Goal: Find specific page/section: Find specific page/section

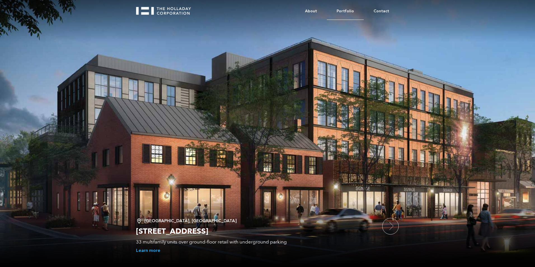
click at [349, 11] on link "Portfolio" at bounding box center [345, 11] width 37 height 17
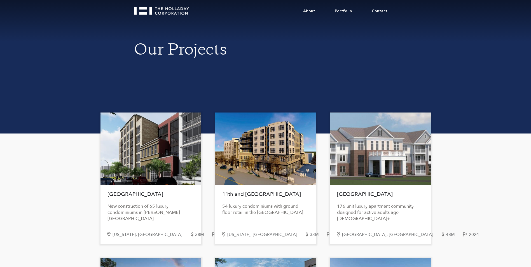
click at [159, 161] on div at bounding box center [150, 148] width 101 height 73
click at [135, 201] on div "Church Street New construction of 65 luxury condominiums in Logan Circle" at bounding box center [150, 205] width 101 height 34
click at [130, 195] on h1 "[GEOGRAPHIC_DATA]" at bounding box center [150, 194] width 87 height 12
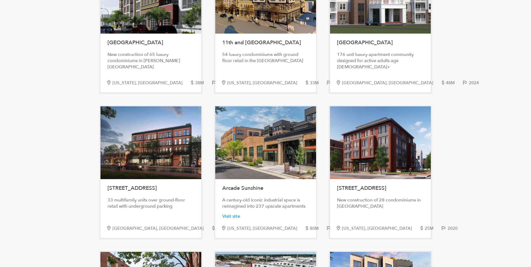
scroll to position [168, 0]
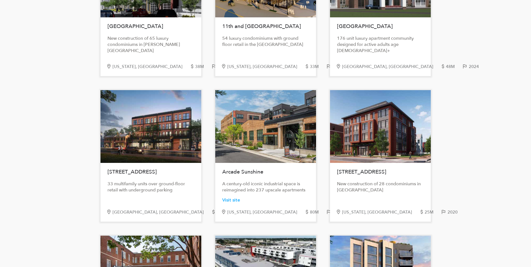
click at [121, 64] on div "[US_STATE], [GEOGRAPHIC_DATA]" at bounding box center [150, 66] width 77 height 5
click at [150, 142] on div at bounding box center [150, 126] width 101 height 73
click at [248, 136] on div at bounding box center [265, 126] width 101 height 73
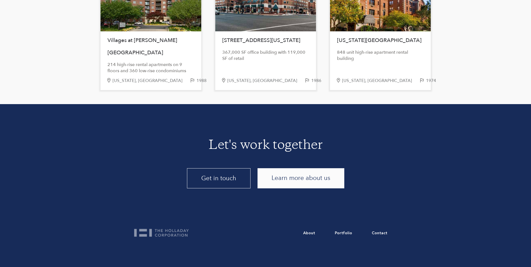
scroll to position [1154, 0]
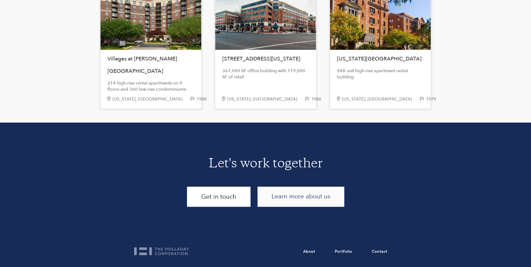
click at [214, 195] on link "Get in touch" at bounding box center [218, 197] width 63 height 20
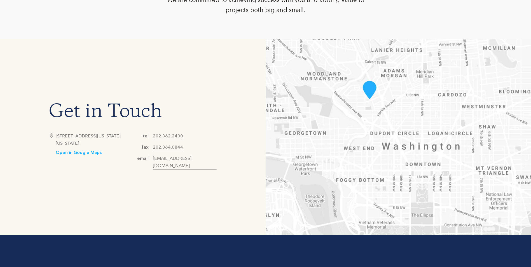
scroll to position [234, 0]
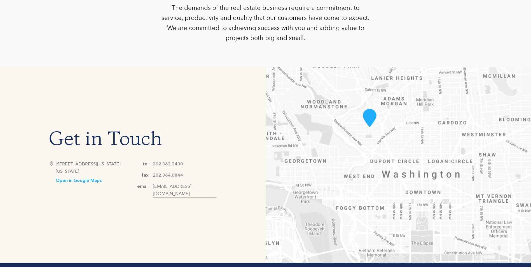
click at [238, 154] on div "Get in Touch 3400 Idaho Avenue, NW, Suite 500 Washington, DC 20016 Open in Goog…" at bounding box center [132, 165] width 265 height 196
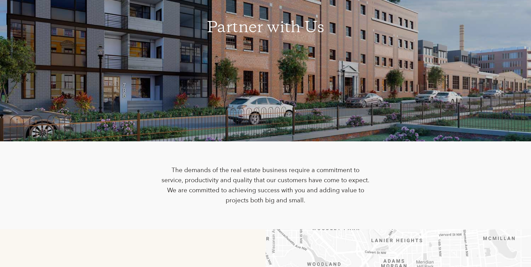
scroll to position [0, 0]
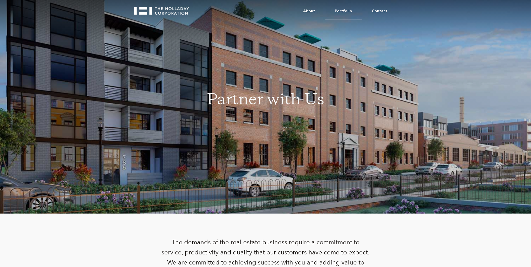
click at [338, 9] on link "Portfolio" at bounding box center [343, 11] width 37 height 17
